Goal: Task Accomplishment & Management: Use online tool/utility

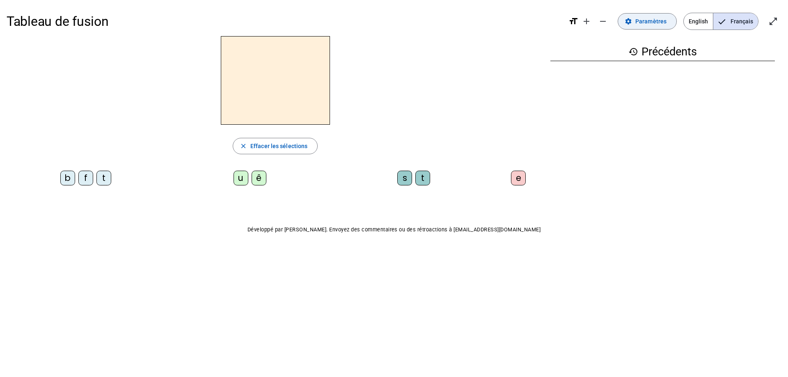
click at [653, 14] on span at bounding box center [647, 21] width 58 height 20
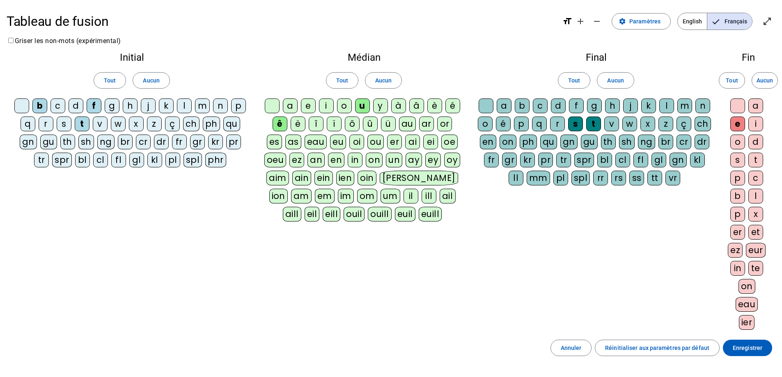
drag, startPoint x: 147, startPoint y: 78, endPoint x: 197, endPoint y: 78, distance: 50.5
click at [151, 78] on span "Aucun" at bounding box center [151, 81] width 16 height 10
click at [371, 83] on span at bounding box center [383, 81] width 36 height 20
drag, startPoint x: 620, startPoint y: 84, endPoint x: 0, endPoint y: 216, distance: 634.1
click at [620, 84] on span "Aucun" at bounding box center [615, 81] width 16 height 10
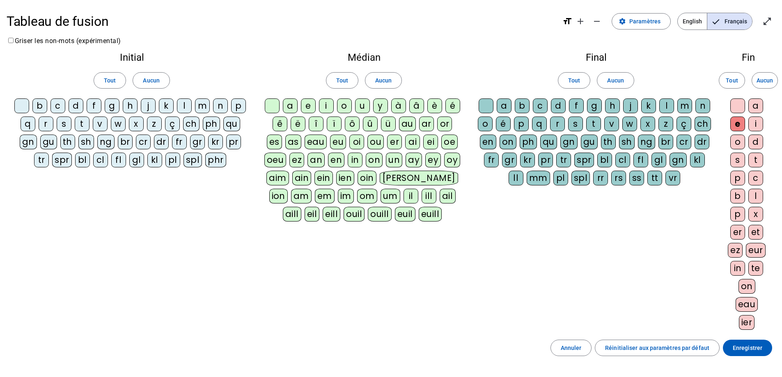
click at [187, 107] on div "l" at bounding box center [184, 106] width 15 height 15
click at [82, 126] on div "t" at bounding box center [82, 124] width 15 height 15
click at [292, 108] on div "a" at bounding box center [290, 106] width 15 height 15
click at [312, 105] on div "e" at bounding box center [308, 106] width 15 height 15
click at [360, 104] on div "u" at bounding box center [362, 106] width 15 height 15
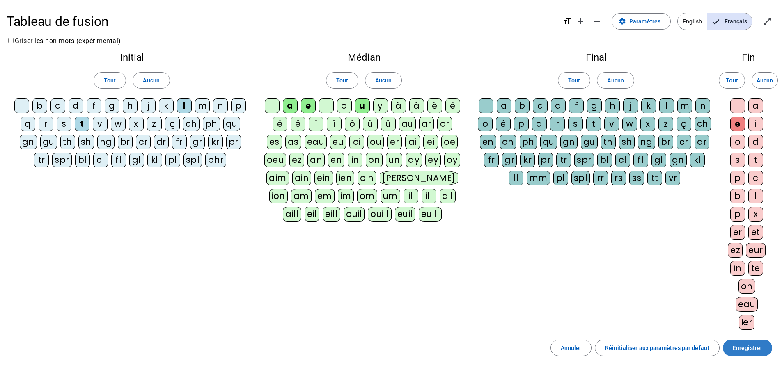
click at [759, 348] on span "Enregistrer" at bounding box center [748, 348] width 30 height 10
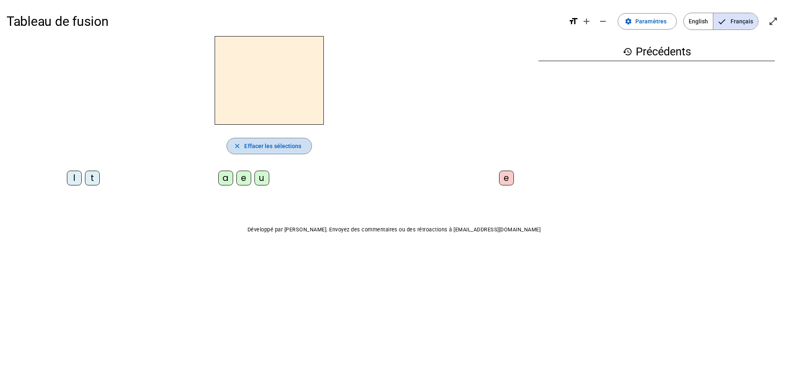
click at [288, 146] on span "Effacer les sélections" at bounding box center [272, 146] width 57 height 10
click at [648, 24] on span "Paramètres" at bounding box center [650, 21] width 31 height 10
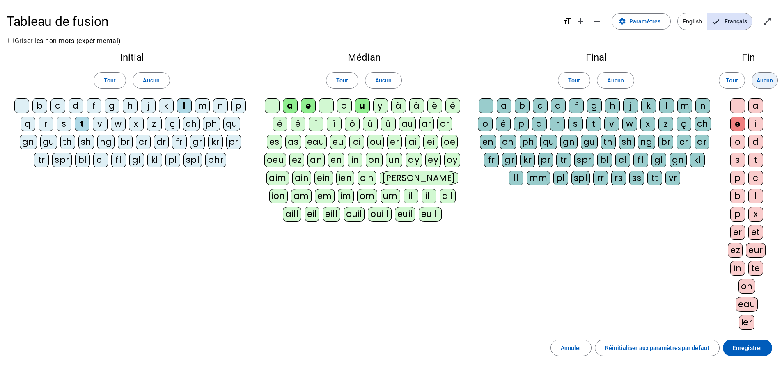
click at [759, 80] on span "Aucun" at bounding box center [764, 81] width 16 height 10
drag, startPoint x: 775, startPoint y: 79, endPoint x: 788, endPoint y: 266, distance: 187.2
click at [776, 79] on span at bounding box center [764, 81] width 25 height 20
click at [763, 346] on span at bounding box center [747, 348] width 49 height 20
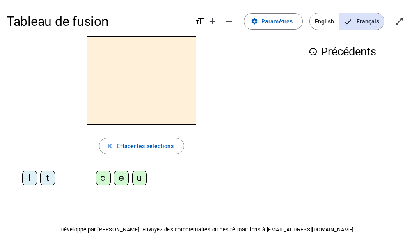
click at [30, 177] on div "l" at bounding box center [29, 178] width 15 height 15
click at [101, 178] on div "a" at bounding box center [103, 178] width 15 height 15
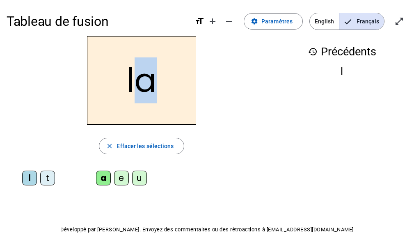
drag, startPoint x: 152, startPoint y: 86, endPoint x: 141, endPoint y: 87, distance: 11.1
click at [141, 87] on h2 "la" at bounding box center [141, 80] width 109 height 89
click at [122, 180] on div "e" at bounding box center [121, 178] width 15 height 15
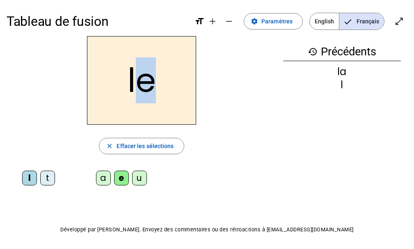
drag, startPoint x: 152, startPoint y: 82, endPoint x: 138, endPoint y: 81, distance: 13.6
click at [138, 81] on h2 "le" at bounding box center [141, 80] width 109 height 89
click at [142, 178] on div "u" at bounding box center [139, 178] width 15 height 15
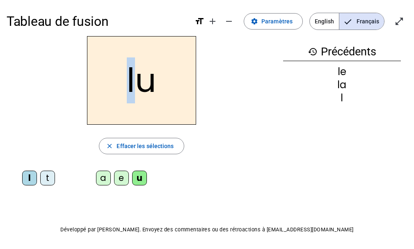
drag, startPoint x: 138, startPoint y: 89, endPoint x: 128, endPoint y: 92, distance: 10.9
click at [128, 92] on h2 "lu" at bounding box center [141, 80] width 109 height 89
click at [51, 180] on div "t" at bounding box center [47, 178] width 15 height 15
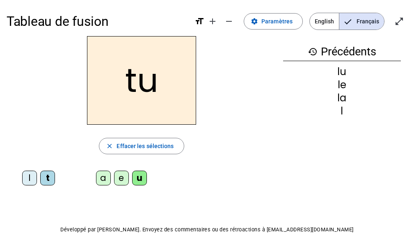
click at [131, 90] on h2 "tu" at bounding box center [141, 80] width 109 height 89
click at [399, 23] on mat-icon "open_in_full" at bounding box center [399, 21] width 10 height 10
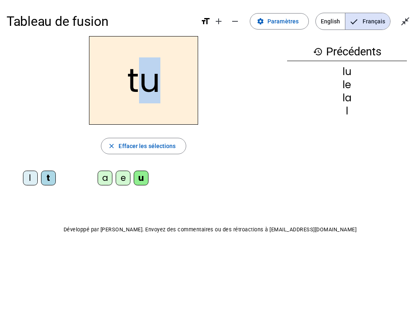
drag, startPoint x: 158, startPoint y: 83, endPoint x: 145, endPoint y: 83, distance: 12.7
click at [145, 83] on h2 "tu" at bounding box center [143, 80] width 109 height 89
click at [124, 181] on div "e" at bounding box center [123, 178] width 15 height 15
drag, startPoint x: 158, startPoint y: 87, endPoint x: 146, endPoint y: 87, distance: 11.5
click at [146, 87] on h2 "te" at bounding box center [143, 80] width 109 height 89
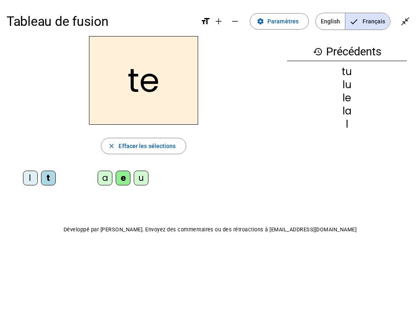
click at [110, 175] on div "a" at bounding box center [105, 178] width 15 height 15
